Goal: Information Seeking & Learning: Check status

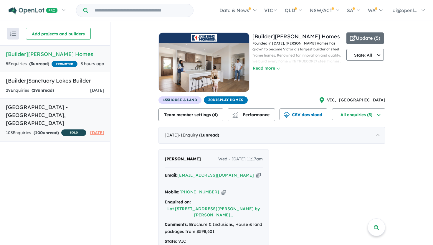
click at [79, 99] on link "[GEOGRAPHIC_DATA] - [GEOGRAPHIC_DATA][PERSON_NAME][GEOGRAPHIC_DATA] 103 Enquir …" at bounding box center [55, 119] width 110 height 43
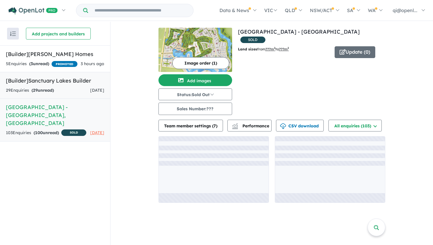
click at [76, 88] on div "29 Enquir ies ( 29 unread) [DATE]" at bounding box center [55, 90] width 98 height 7
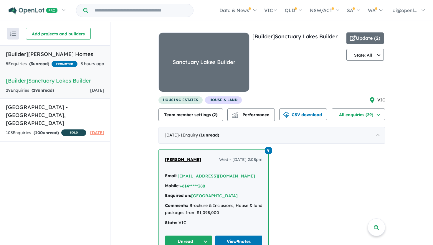
click at [84, 52] on h5 "[Builder] [PERSON_NAME] Homes" at bounding box center [55, 54] width 98 height 8
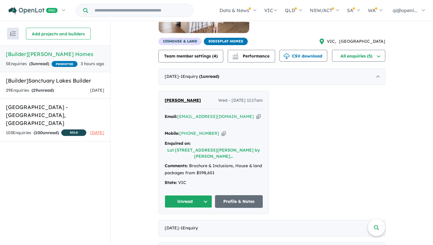
scroll to position [1, 0]
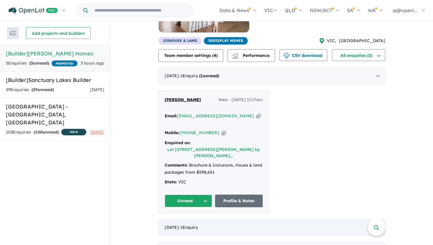
click at [277, 219] on div "[DATE] - 1 Enquir y ( 0 unread)" at bounding box center [271, 227] width 227 height 16
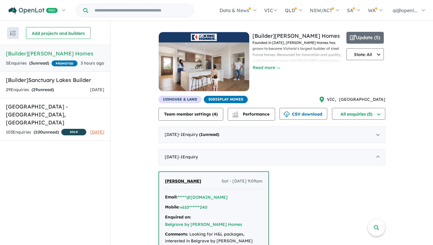
scroll to position [59, 0]
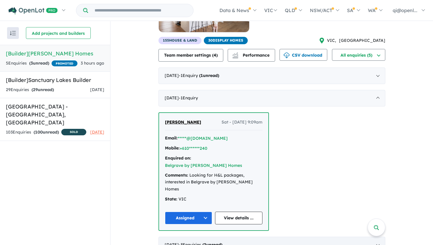
click at [292, 236] on div "[DATE] - 3 Enquir ies ( 2 unread)" at bounding box center [271, 244] width 227 height 16
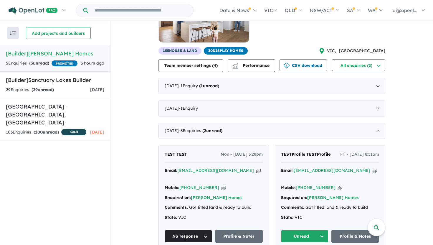
scroll to position [68, 0]
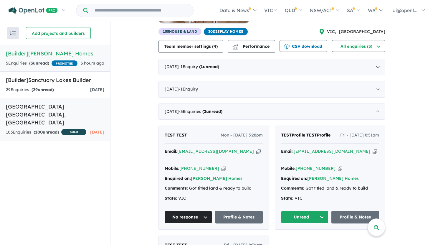
click at [68, 129] on div "103 Enquir ies ( 100 unread) SOLD" at bounding box center [46, 132] width 80 height 7
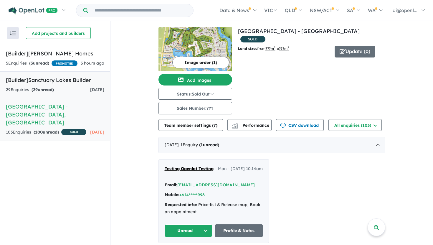
click at [79, 94] on link "[Builder] Sanctuary Lakes Builder 29 Enquir ies ( 29 unread) [DATE]" at bounding box center [55, 84] width 110 height 27
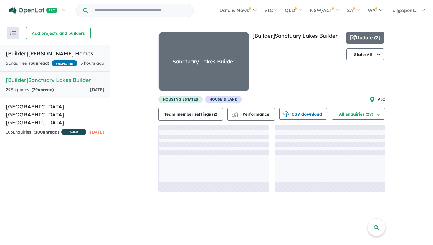
click at [88, 66] on div "3 hours ago" at bounding box center [93, 63] width 24 height 7
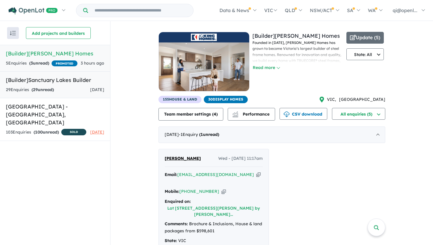
click at [73, 80] on h5 "[Builder] Sanctuary Lakes Builder" at bounding box center [55, 80] width 98 height 8
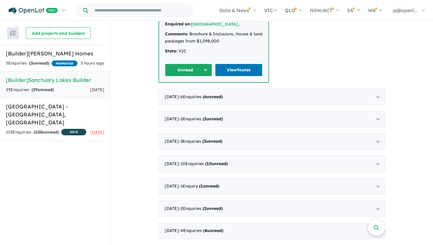
scroll to position [0, 0]
click at [225, 160] on div "[DATE] - 10 Enquir ies ( 10 unread)" at bounding box center [271, 164] width 227 height 16
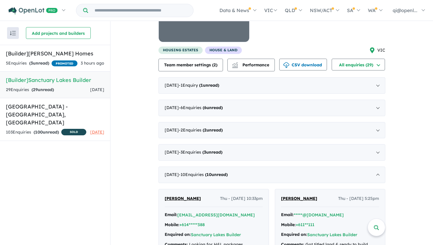
scroll to position [0, 0]
